Goal: Entertainment & Leisure: Consume media (video, audio)

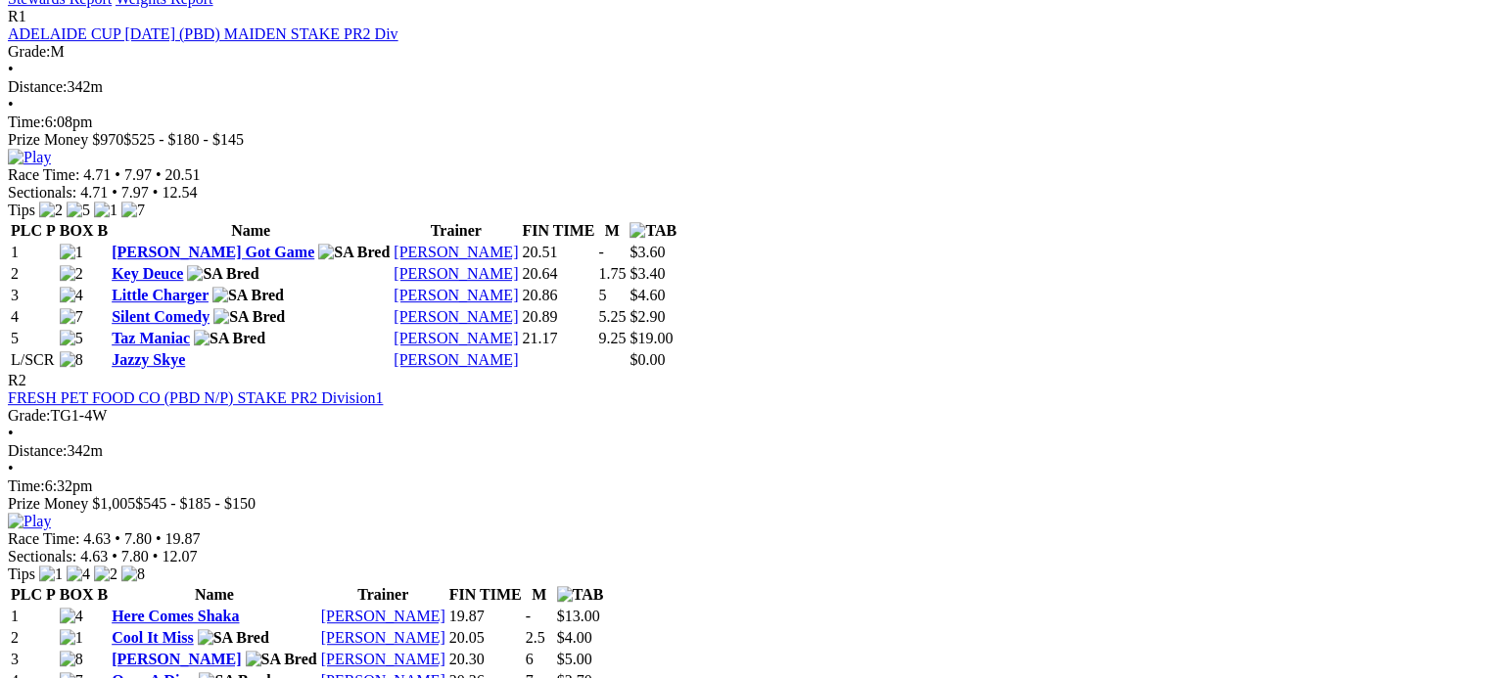
scroll to position [881, 0]
